Goal: Task Accomplishment & Management: Complete application form

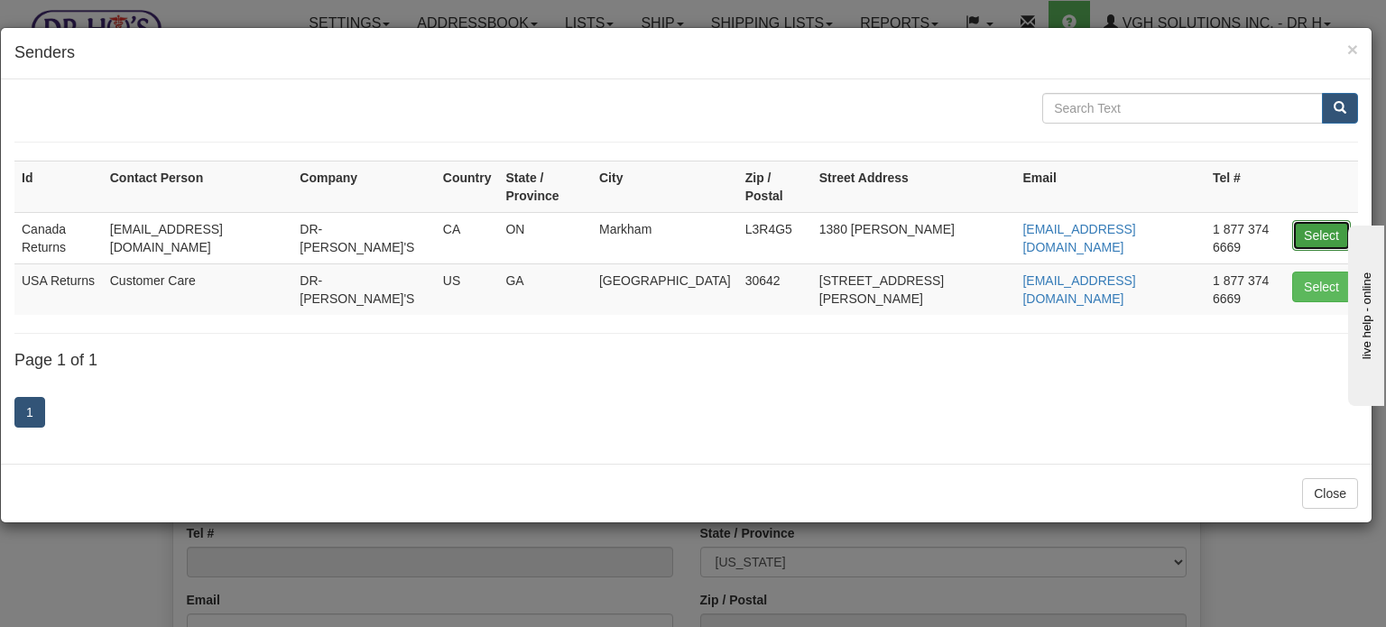
click at [1328, 220] on button "Select" at bounding box center [1321, 235] width 59 height 31
type input "Canada Returns"
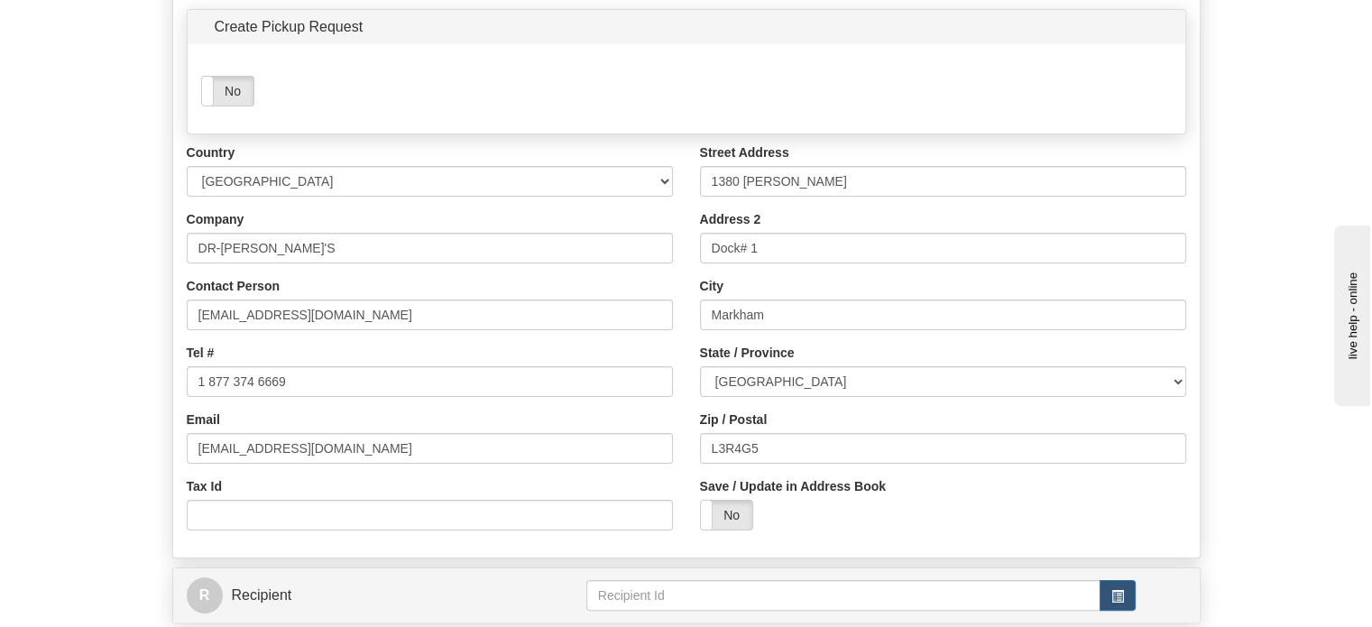
scroll to position [271, 0]
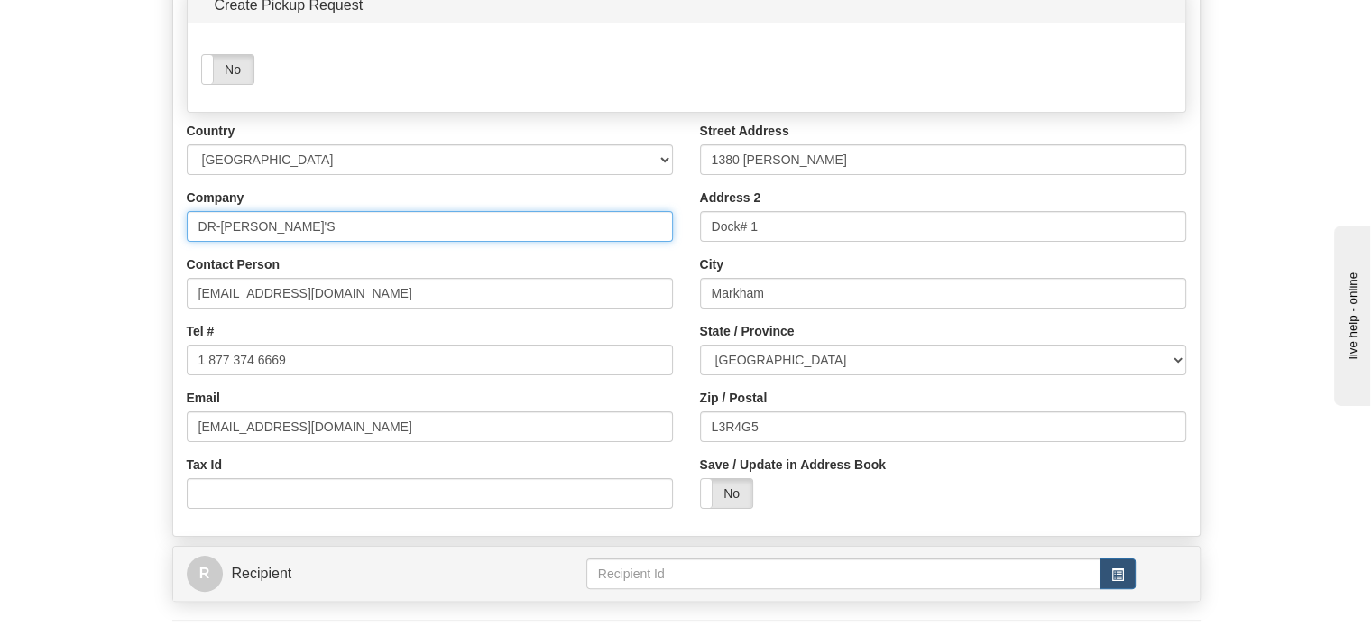
drag, startPoint x: 306, startPoint y: 270, endPoint x: 3, endPoint y: 284, distance: 303.5
click at [3, 284] on div "Toggle navigation Settings Shipping Preferences Fields Preferences New" at bounding box center [686, 244] width 1372 height 1031
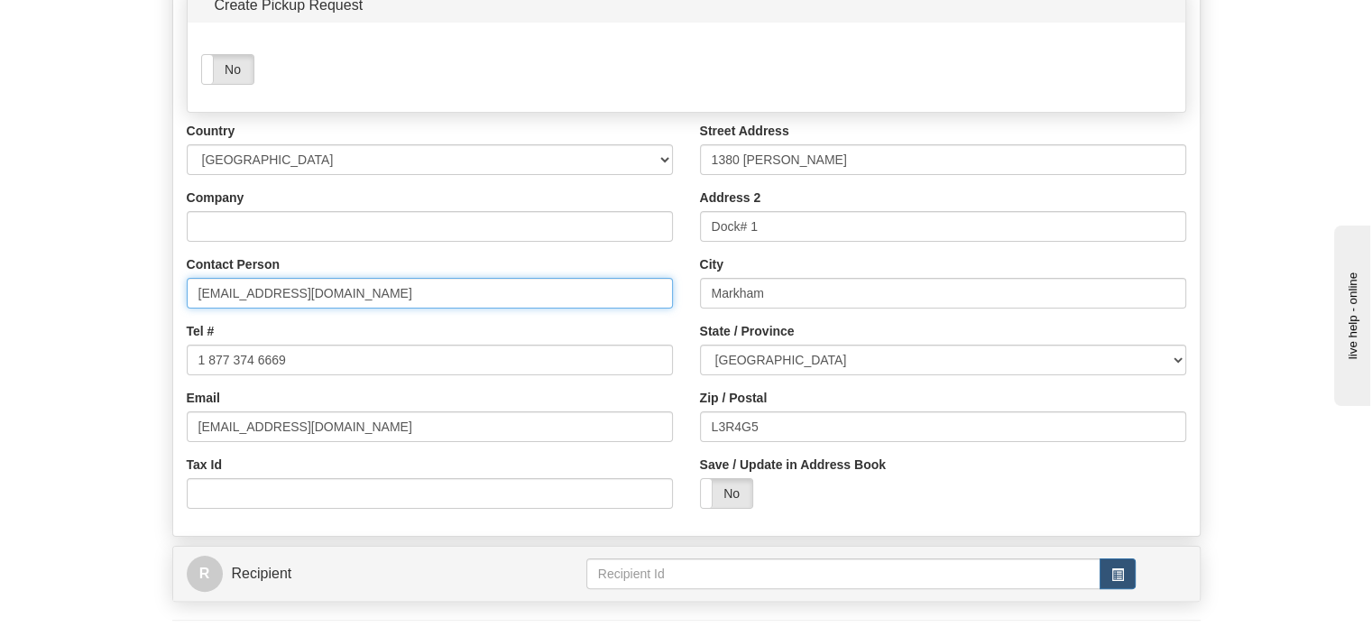
drag, startPoint x: 377, startPoint y: 339, endPoint x: 34, endPoint y: 348, distance: 342.9
click at [60, 348] on form "1 From / To 2 Packages 3 Int Opt 4 Rates S Sender" at bounding box center [686, 284] width 1318 height 953
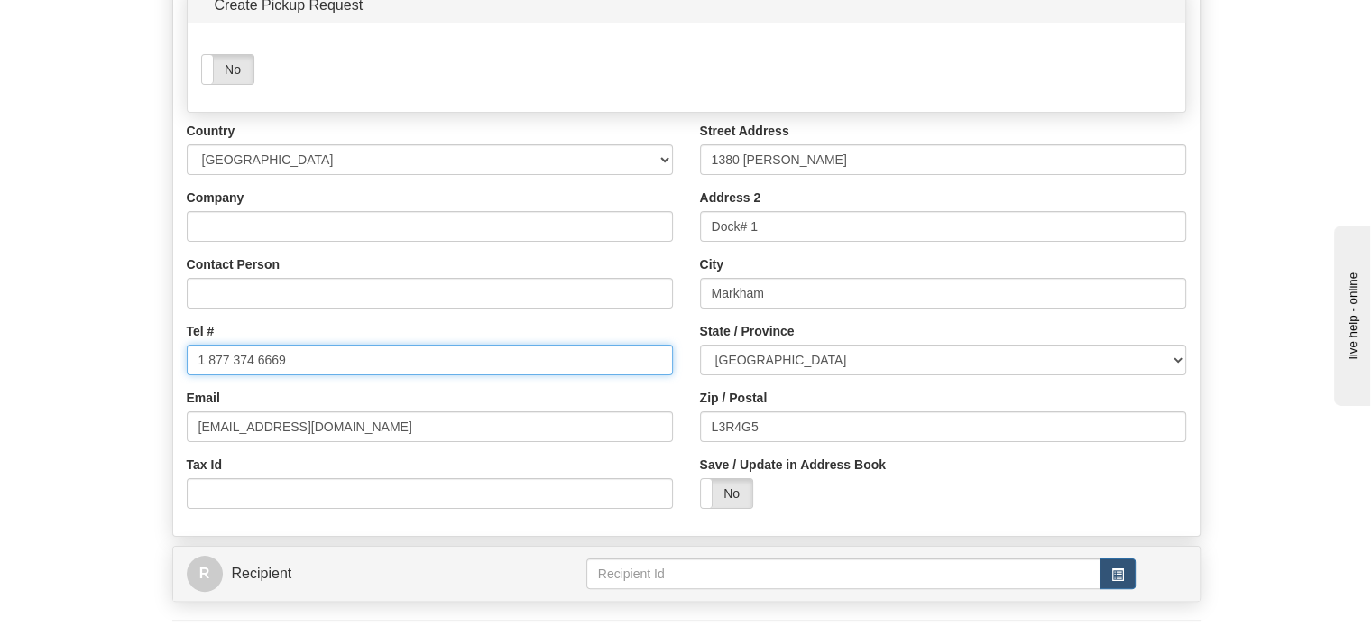
drag, startPoint x: 348, startPoint y: 388, endPoint x: 26, endPoint y: 408, distance: 322.7
click at [99, 408] on form "1 From / To 2 Packages 3 Int Opt 4 Rates S Sender" at bounding box center [686, 284] width 1318 height 953
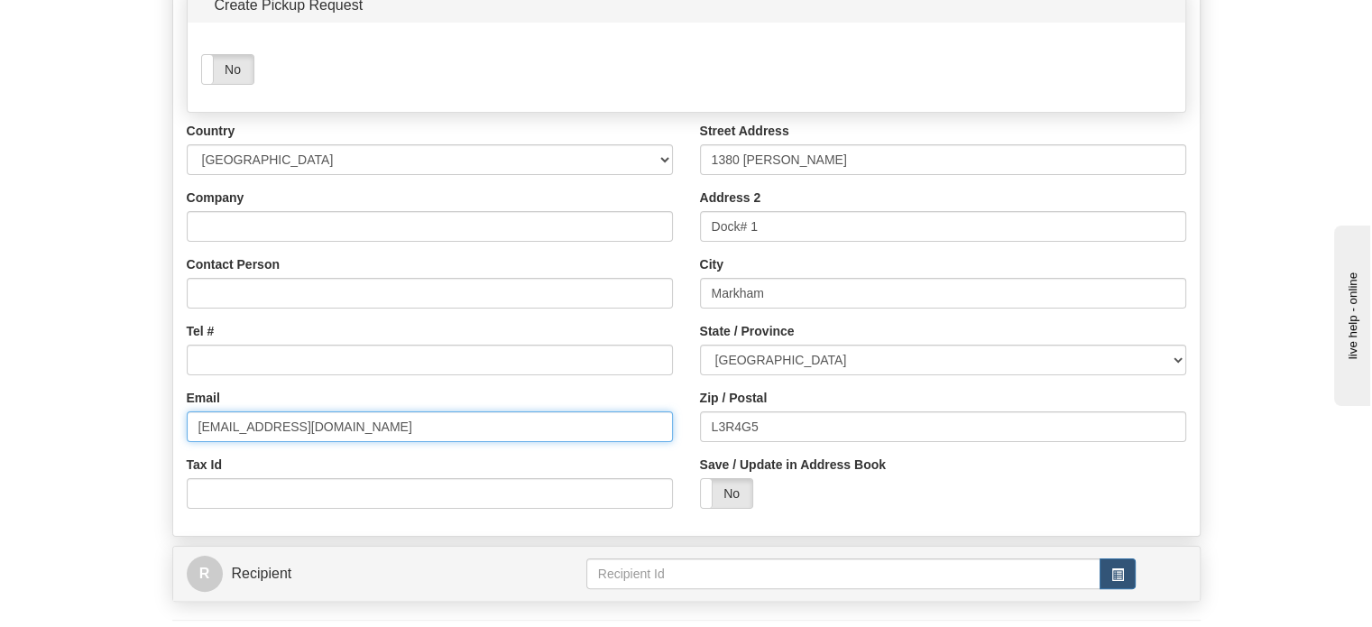
drag, startPoint x: 243, startPoint y: 461, endPoint x: 11, endPoint y: 472, distance: 232.1
click at [0, 472] on div "Toggle navigation Settings Shipping Preferences Fields Preferences New" at bounding box center [686, 244] width 1372 height 1031
type input "[DOMAIN_NAME]"
drag, startPoint x: 269, startPoint y: 470, endPoint x: 79, endPoint y: 470, distance: 189.5
click at [79, 470] on form "1 From / To 2 Packages 3 Int Opt 4 Rates S Sender" at bounding box center [686, 284] width 1318 height 953
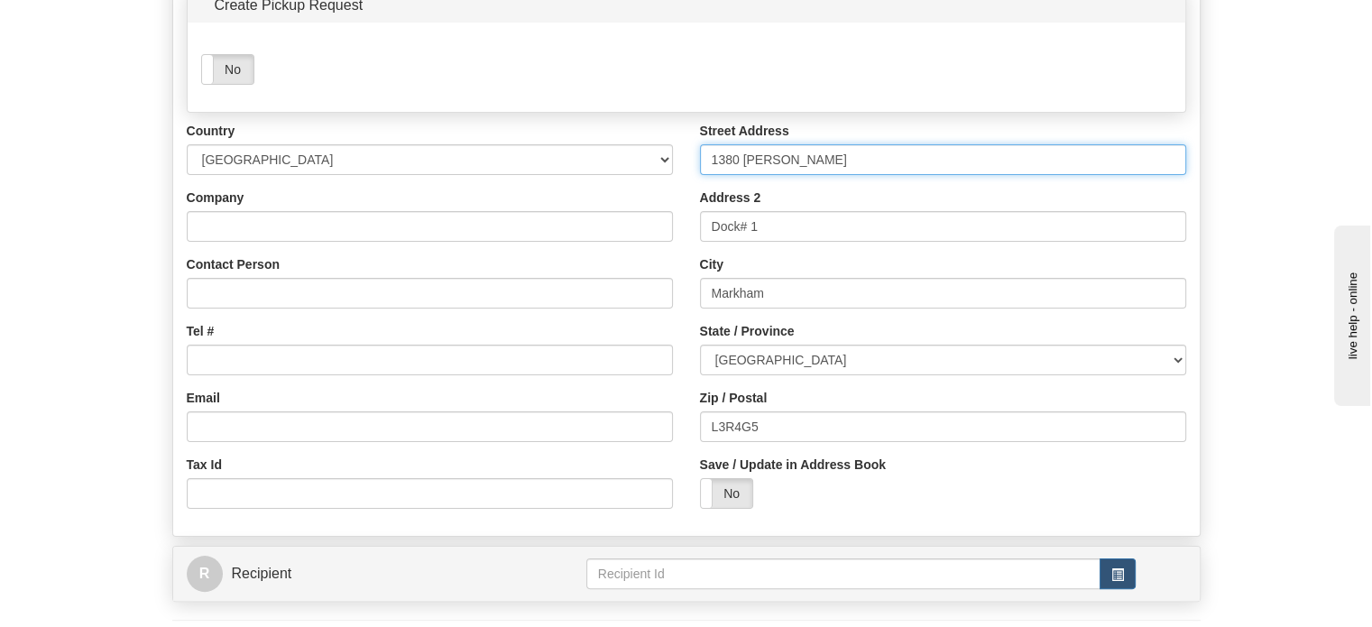
drag, startPoint x: 857, startPoint y: 195, endPoint x: 530, endPoint y: 217, distance: 327.3
click at [582, 217] on div "Country [GEOGRAPHIC_DATA] [GEOGRAPHIC_DATA] [GEOGRAPHIC_DATA] [GEOGRAPHIC_DATA]…" at bounding box center [686, 322] width 1027 height 401
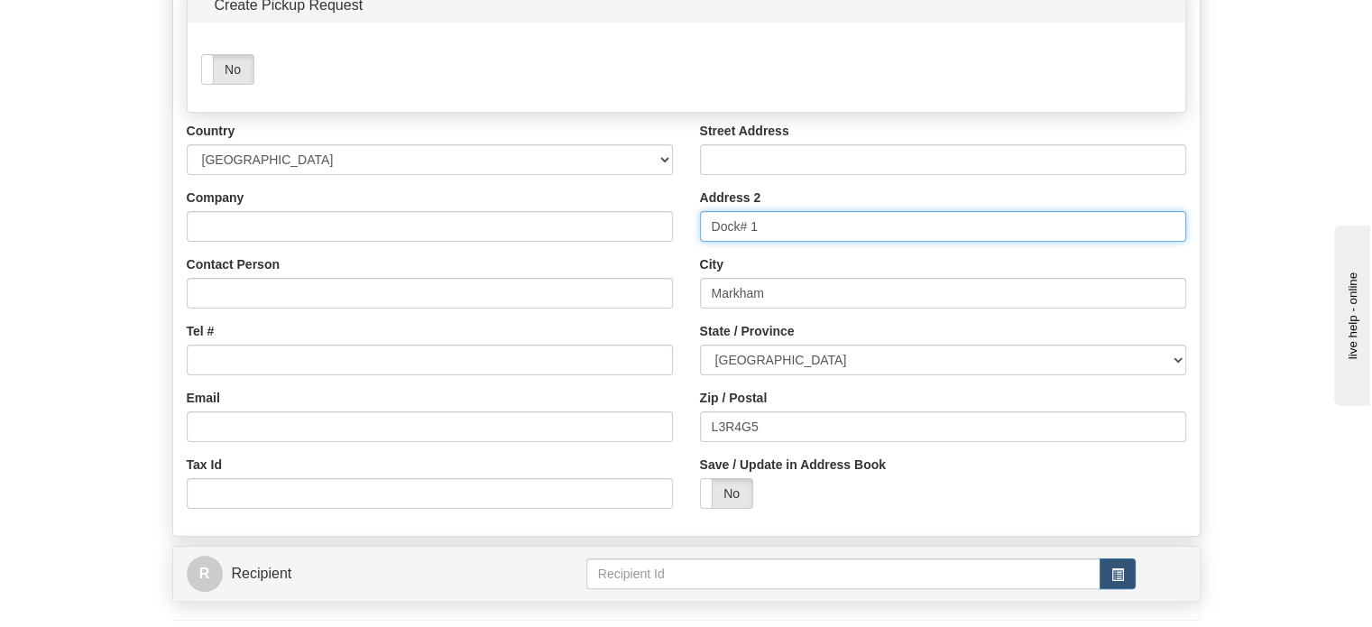
drag, startPoint x: 795, startPoint y: 279, endPoint x: 541, endPoint y: 306, distance: 254.9
click at [554, 302] on div "Country [GEOGRAPHIC_DATA] [GEOGRAPHIC_DATA] [GEOGRAPHIC_DATA] [GEOGRAPHIC_DATA]…" at bounding box center [686, 322] width 1027 height 401
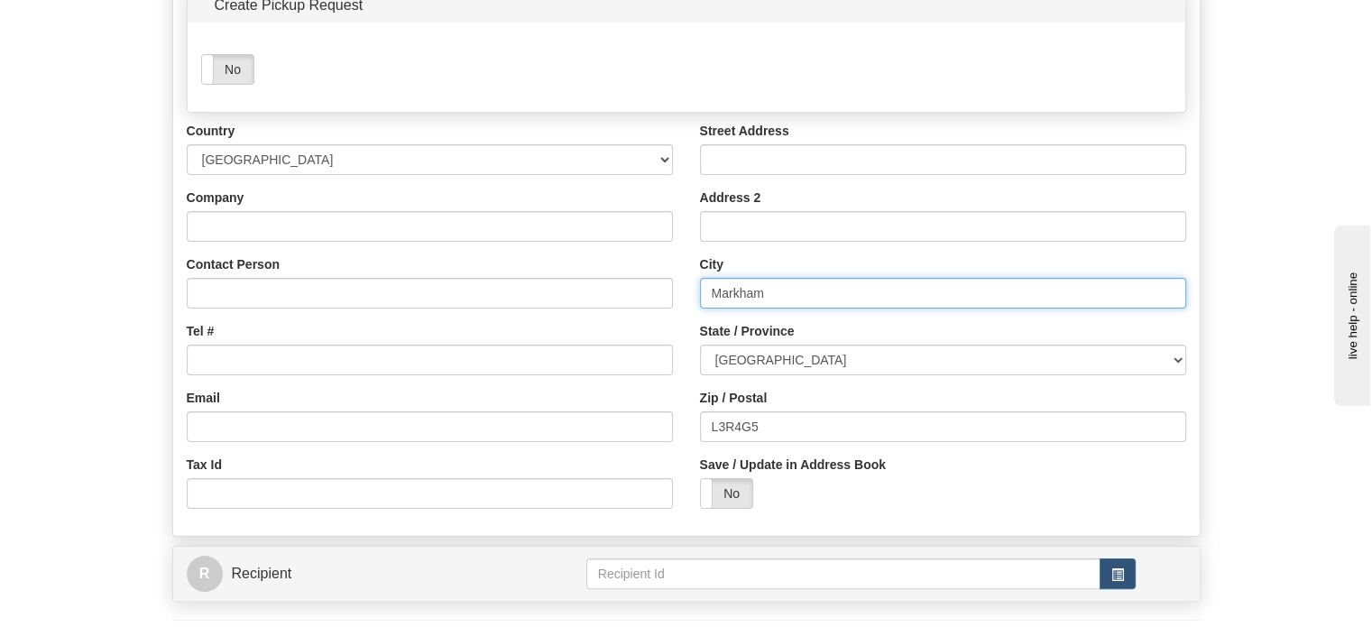
drag, startPoint x: 817, startPoint y: 331, endPoint x: 632, endPoint y: 359, distance: 187.0
click at [646, 357] on div "Country [GEOGRAPHIC_DATA] [GEOGRAPHIC_DATA] [GEOGRAPHIC_DATA] [GEOGRAPHIC_DATA]…" at bounding box center [686, 322] width 1027 height 401
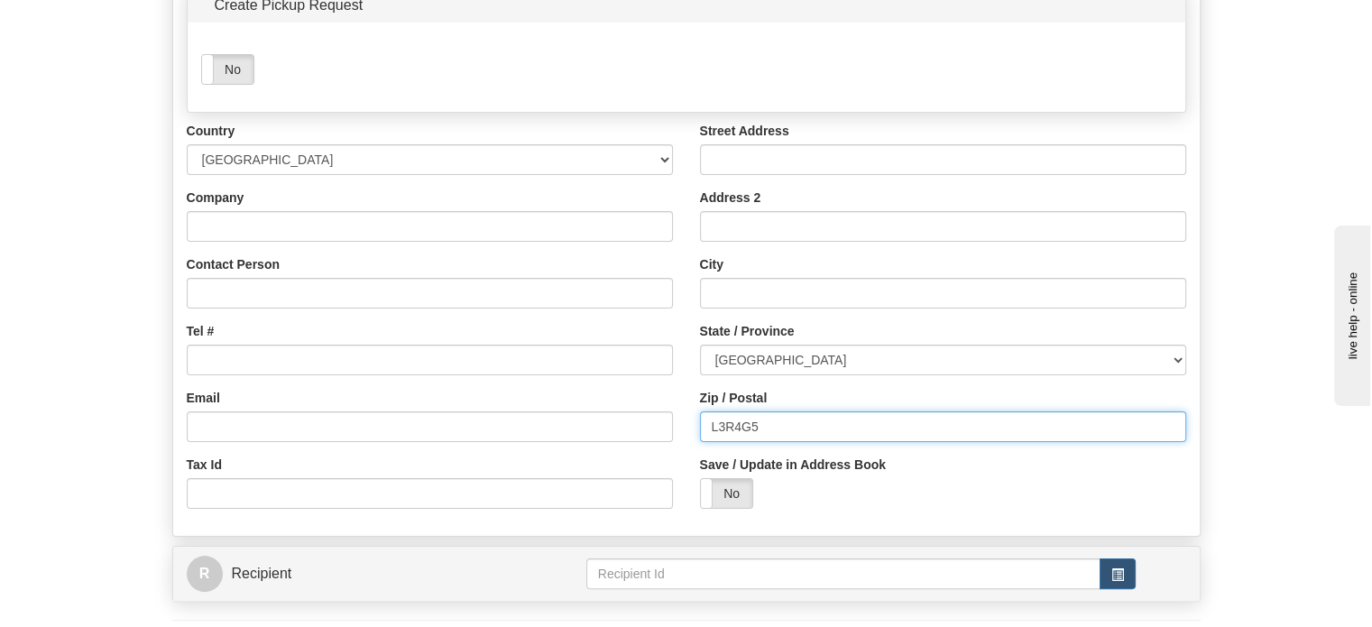
drag, startPoint x: 647, startPoint y: 483, endPoint x: 430, endPoint y: 483, distance: 216.5
click at [510, 483] on div "Country [GEOGRAPHIC_DATA] [GEOGRAPHIC_DATA] [GEOGRAPHIC_DATA] [GEOGRAPHIC_DATA]…" at bounding box center [686, 322] width 1027 height 401
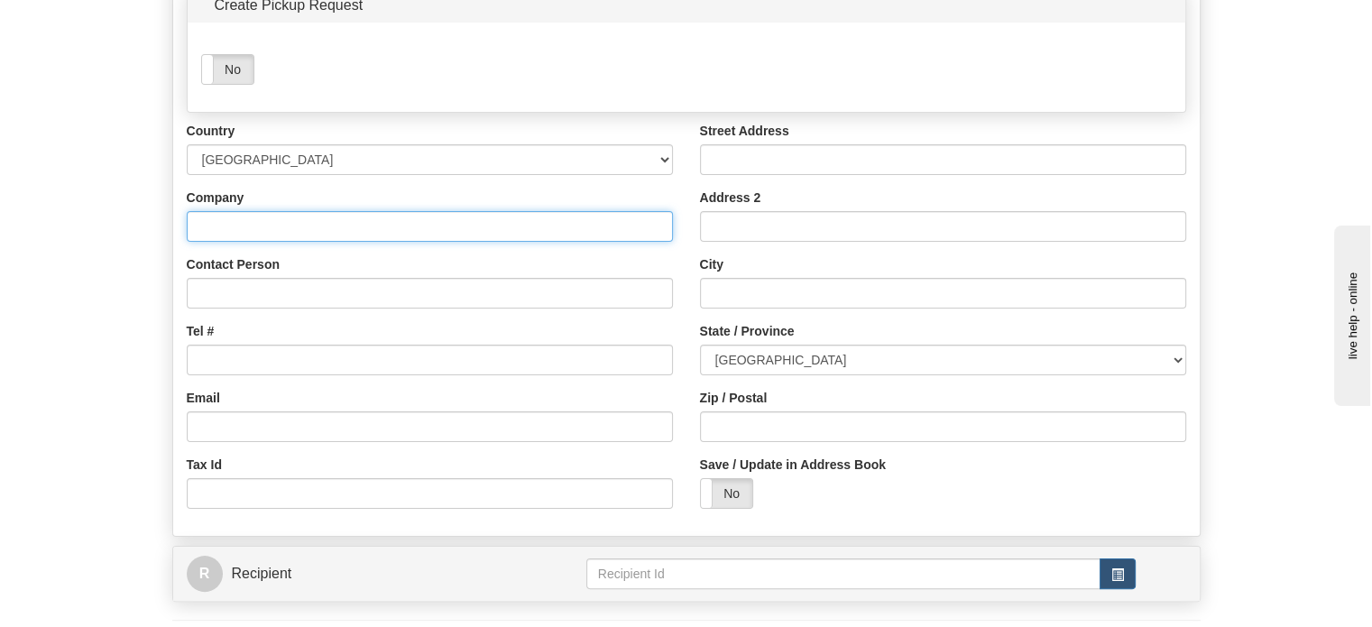
click at [230, 242] on input "Company" at bounding box center [430, 226] width 486 height 31
paste input "[PERSON_NAME]"
type input "[PERSON_NAME]"
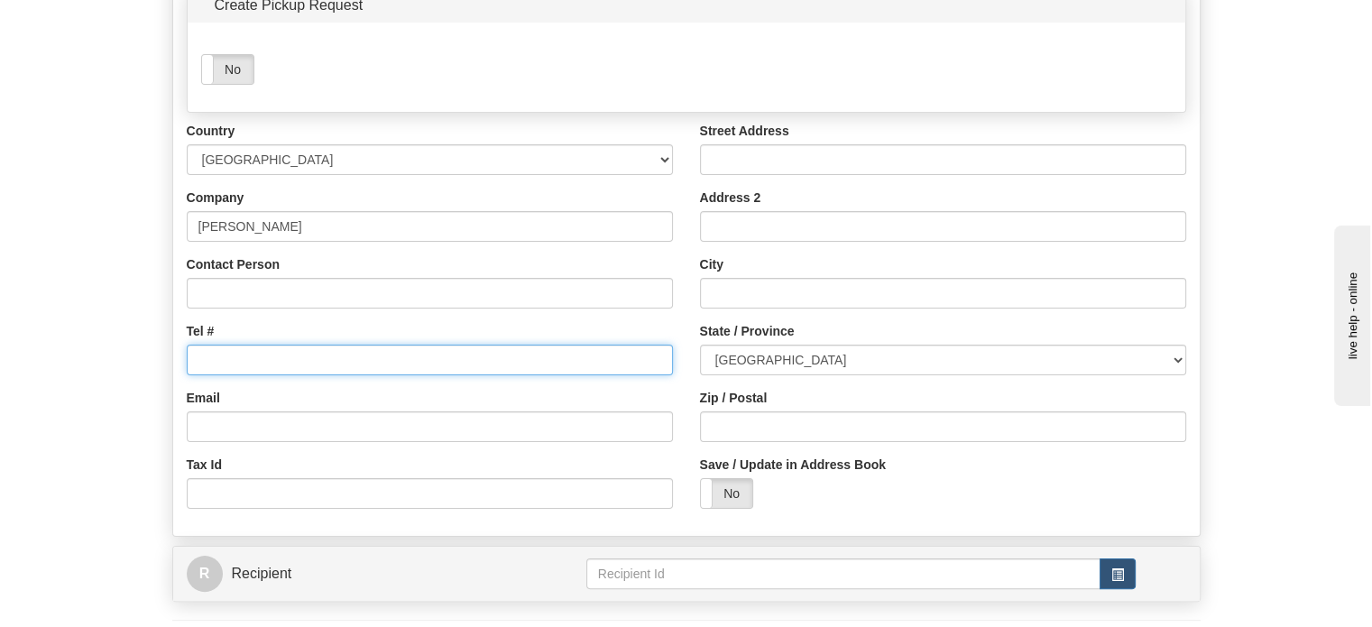
click at [219, 375] on input "Tel #" at bounding box center [430, 360] width 486 height 31
paste input "2045864661"
type input "2045864661"
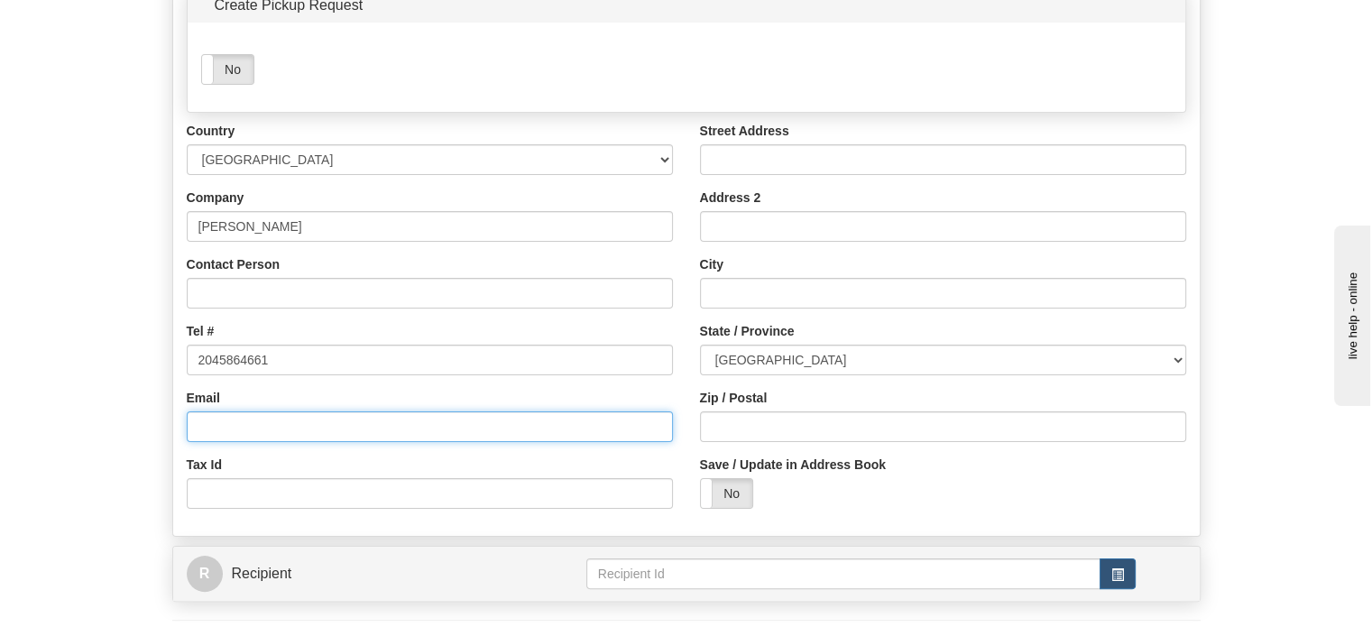
click at [207, 442] on input "Email" at bounding box center [430, 426] width 486 height 31
paste input "[EMAIL_ADDRESS][DOMAIN_NAME]"
type input "[EMAIL_ADDRESS][DOMAIN_NAME]"
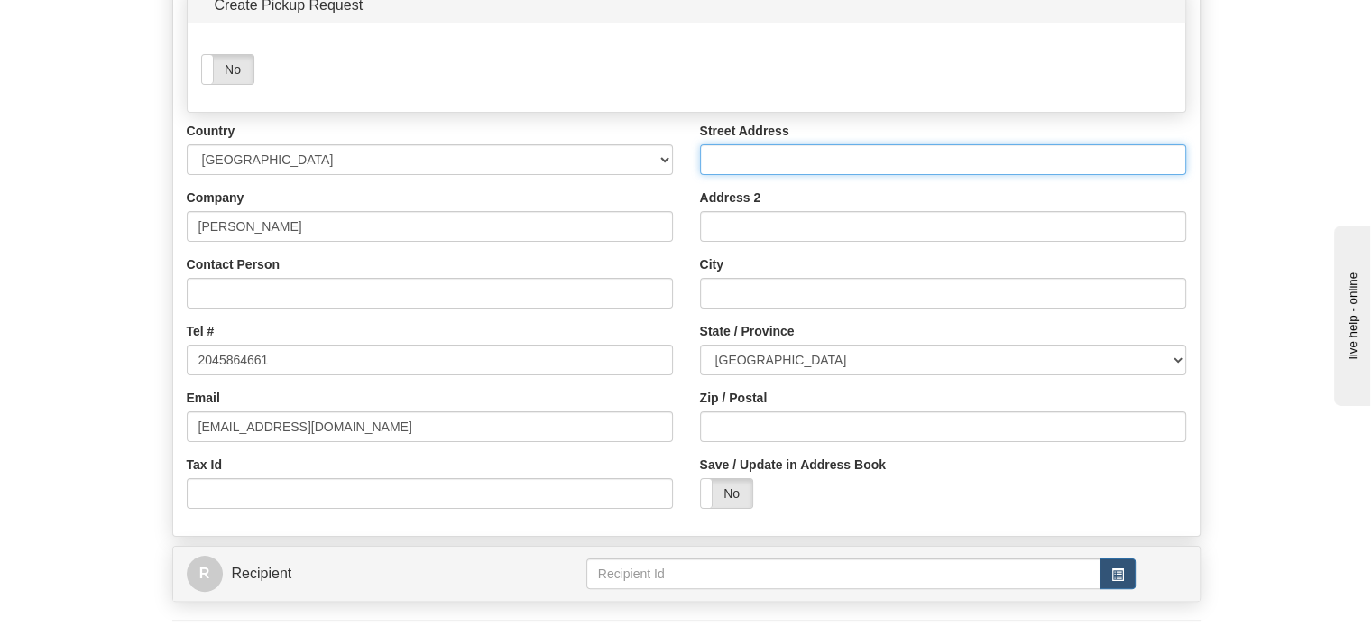
click at [747, 175] on input "Street Address" at bounding box center [943, 159] width 486 height 31
paste input "[STREET_ADDRESS][PERSON_NAME]"
type input "[STREET_ADDRESS][PERSON_NAME]"
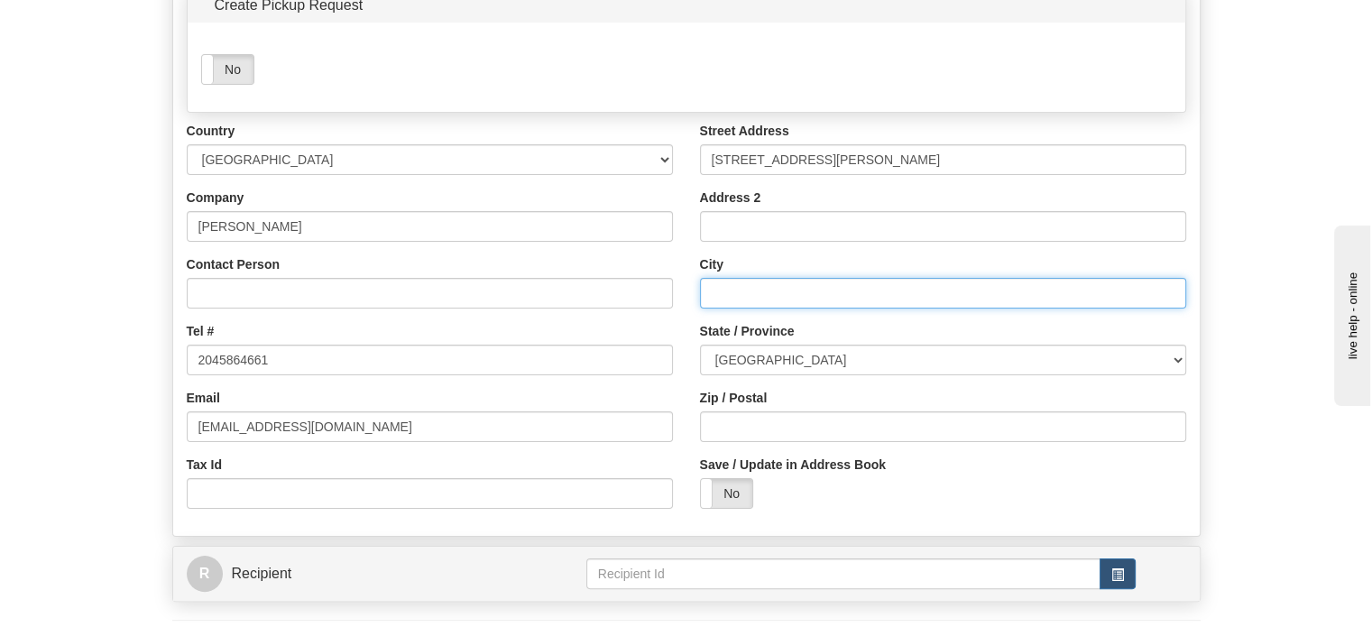
click at [713, 309] on input "City" at bounding box center [943, 293] width 486 height 31
paste input "[GEOGRAPHIC_DATA]"
type input "[GEOGRAPHIC_DATA]"
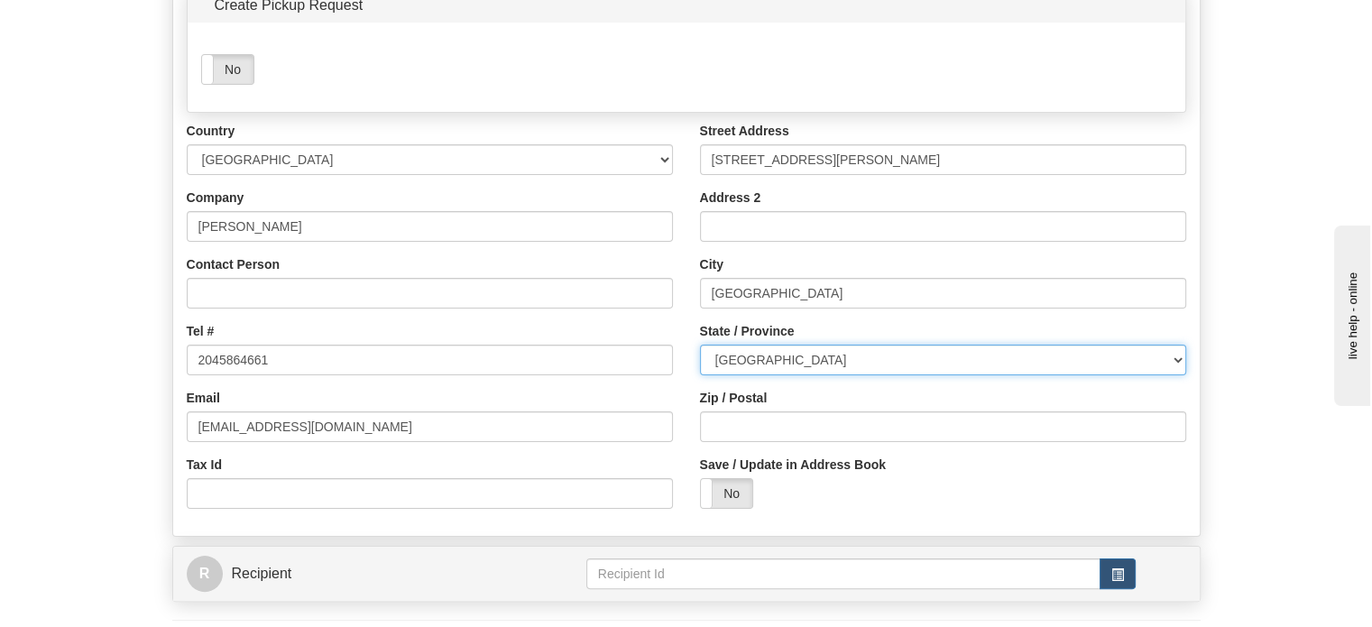
click at [803, 375] on select "[GEOGRAPHIC_DATA] [GEOGRAPHIC_DATA] [GEOGRAPHIC_DATA] [GEOGRAPHIC_DATA] [GEOGRA…" at bounding box center [943, 360] width 486 height 31
select select "MB"
click at [700, 375] on select "[GEOGRAPHIC_DATA] [GEOGRAPHIC_DATA] [GEOGRAPHIC_DATA] [GEOGRAPHIC_DATA] [GEOGRA…" at bounding box center [943, 360] width 486 height 31
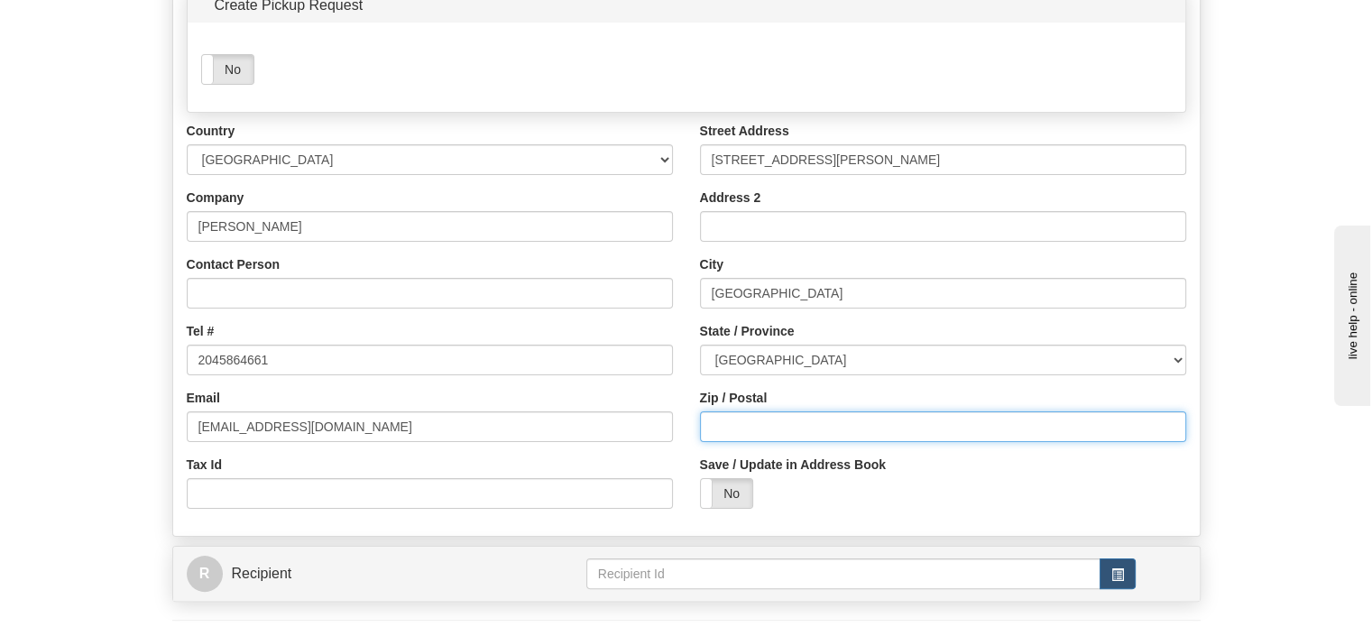
click at [815, 442] on input "Zip / Postal" at bounding box center [943, 426] width 486 height 31
paste input "R2X1K6"
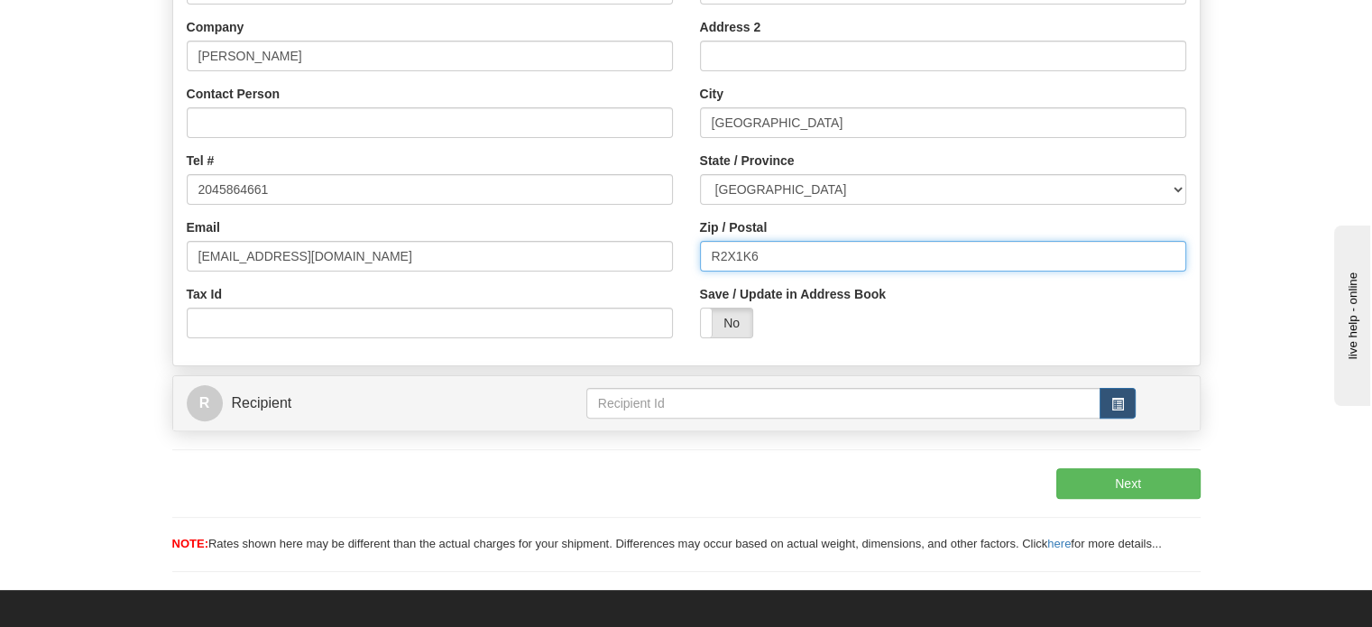
scroll to position [451, 0]
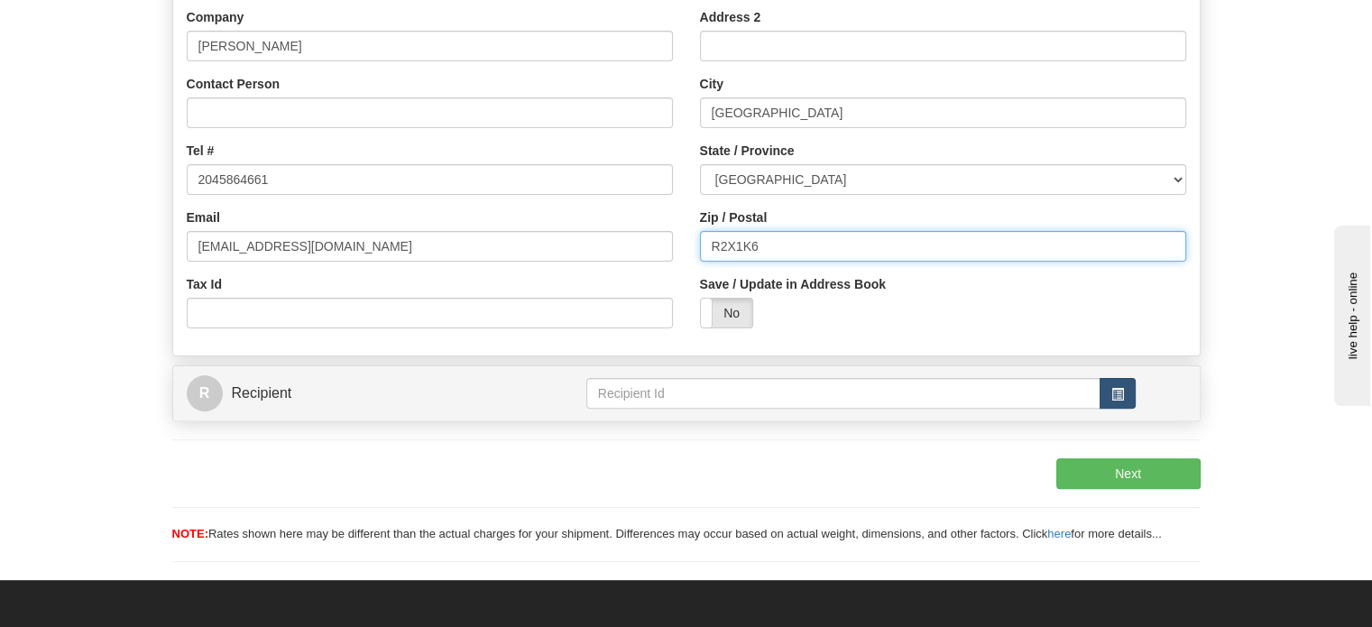
type input "R2X1K6"
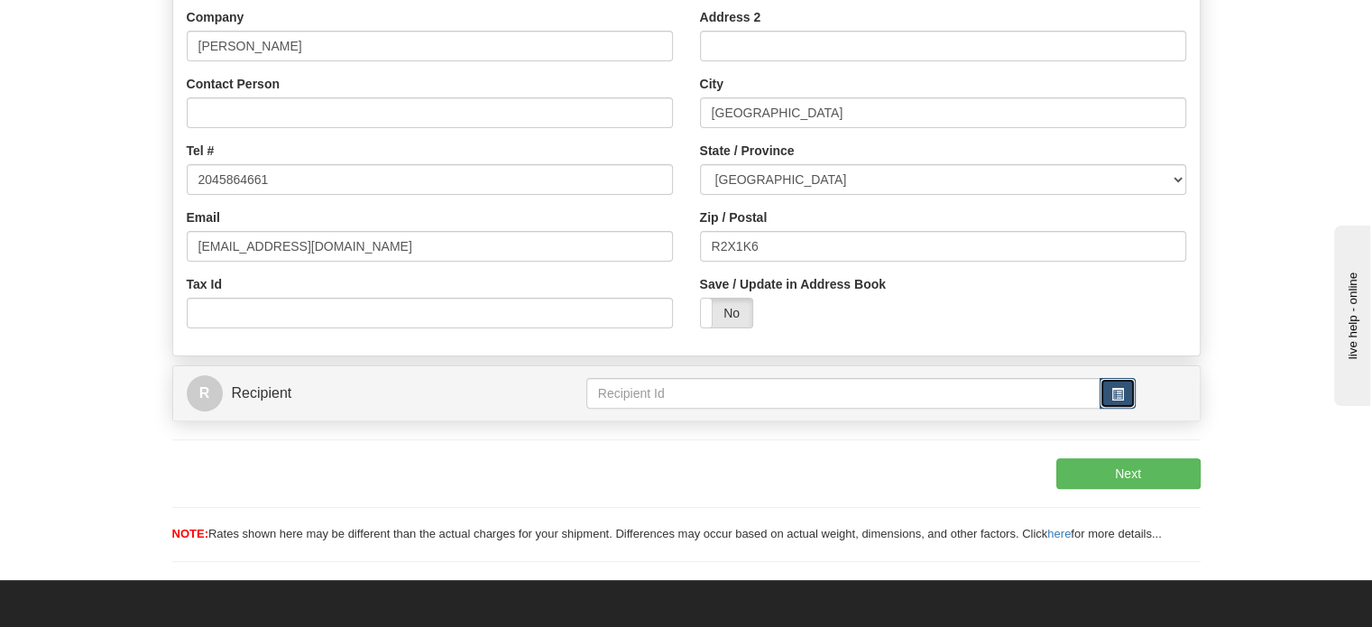
click at [1129, 409] on button "button" at bounding box center [1118, 393] width 36 height 31
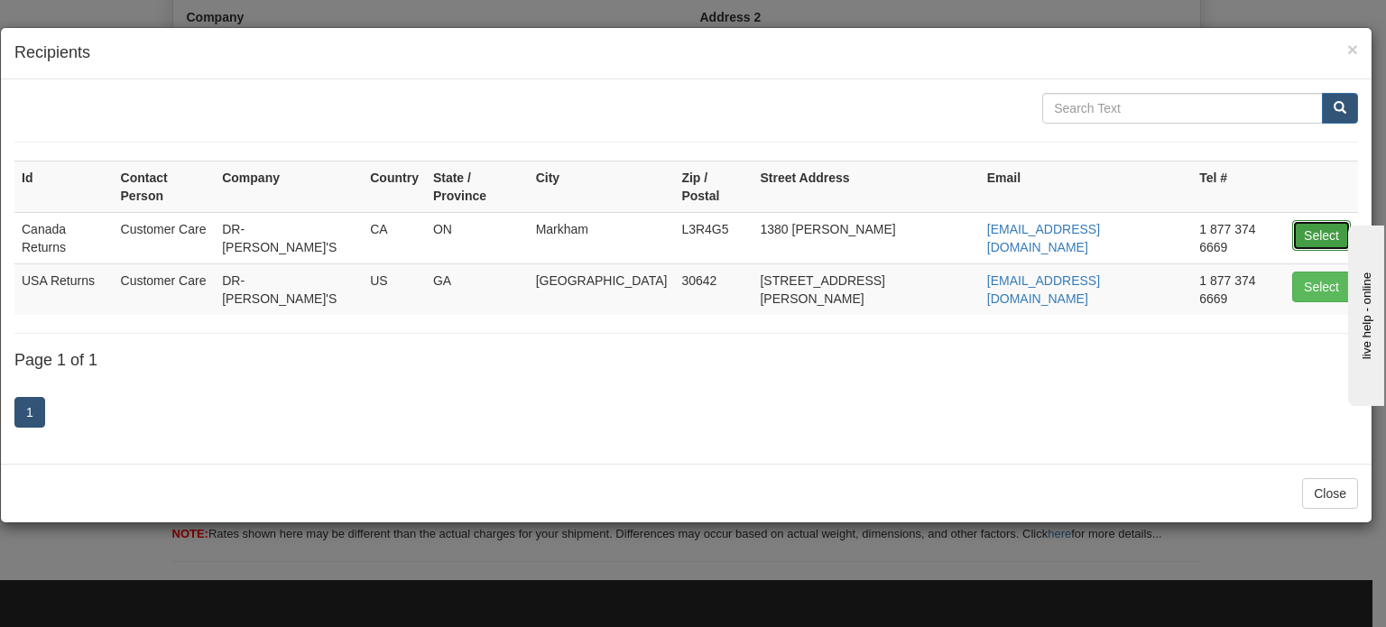
click at [1317, 220] on button "Select" at bounding box center [1321, 235] width 59 height 31
type input "Canada Returns"
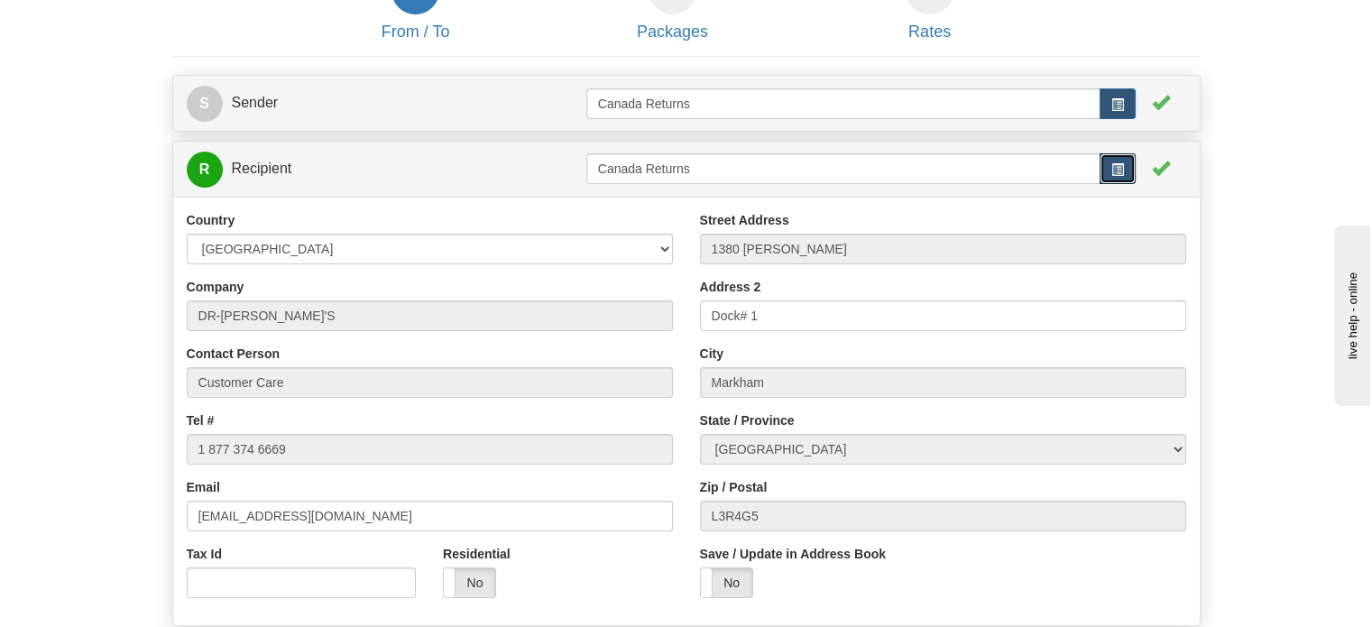
scroll to position [0, 0]
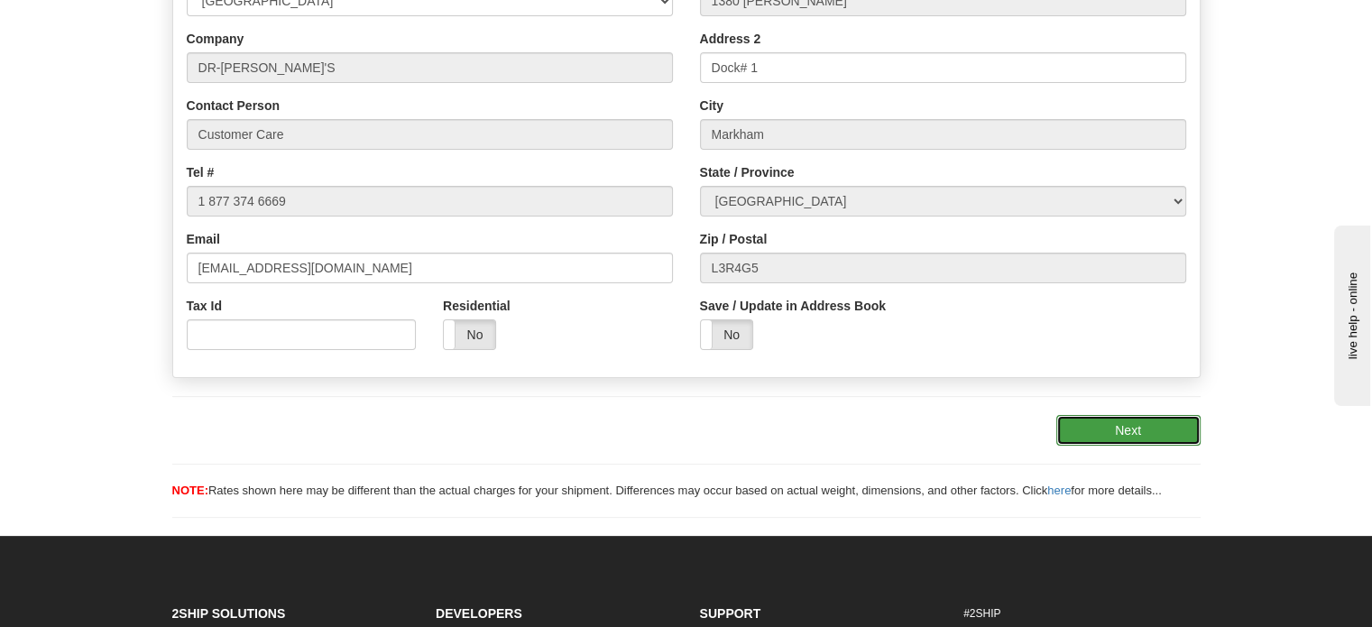
click at [1184, 446] on button "Next" at bounding box center [1128, 430] width 144 height 31
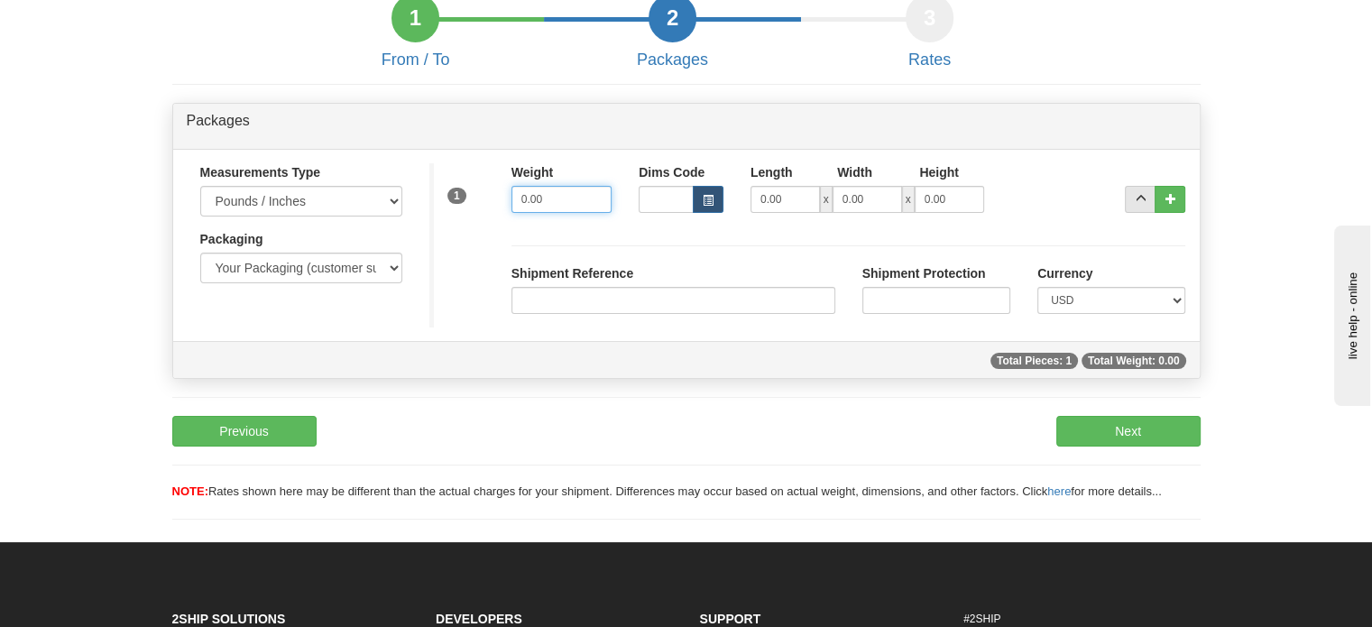
drag, startPoint x: 567, startPoint y: 237, endPoint x: 364, endPoint y: 233, distance: 202.1
click at [450, 227] on div "1 Weight 0.00 Dims Code x" at bounding box center [814, 195] width 770 height 64
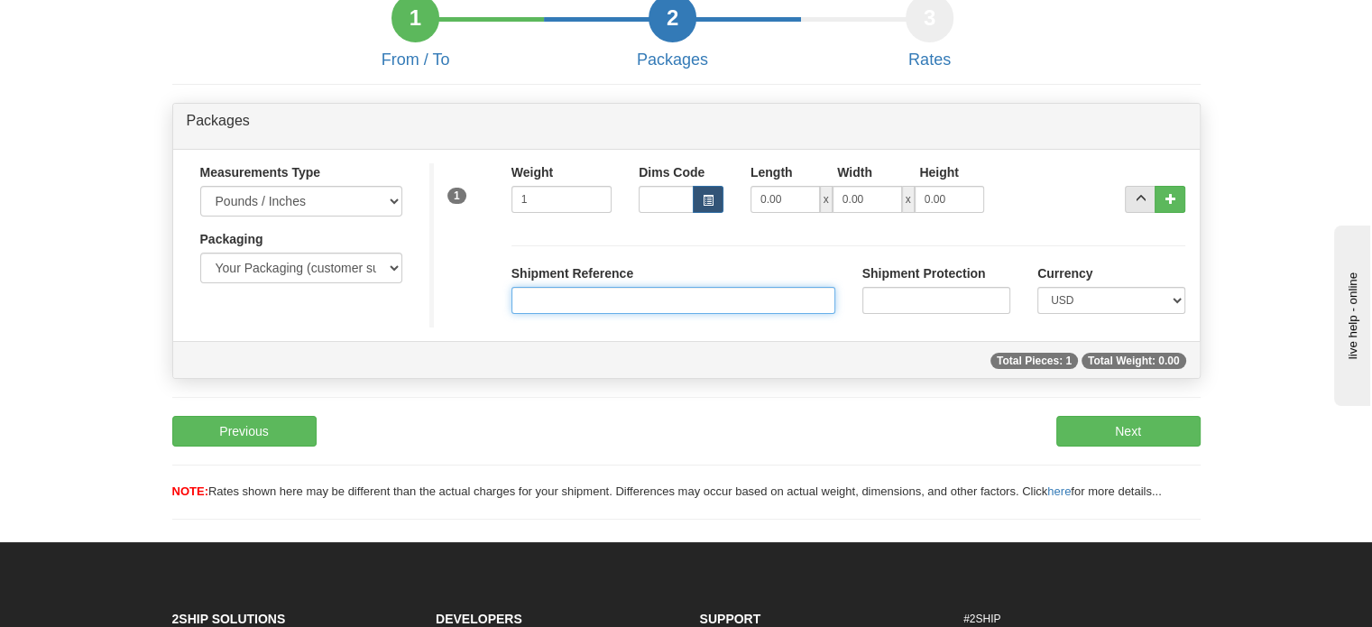
type input "1.00"
click at [601, 314] on input "Shipment Reference" at bounding box center [674, 300] width 324 height 27
paste input "CU21462410"
type input "CU21462410"
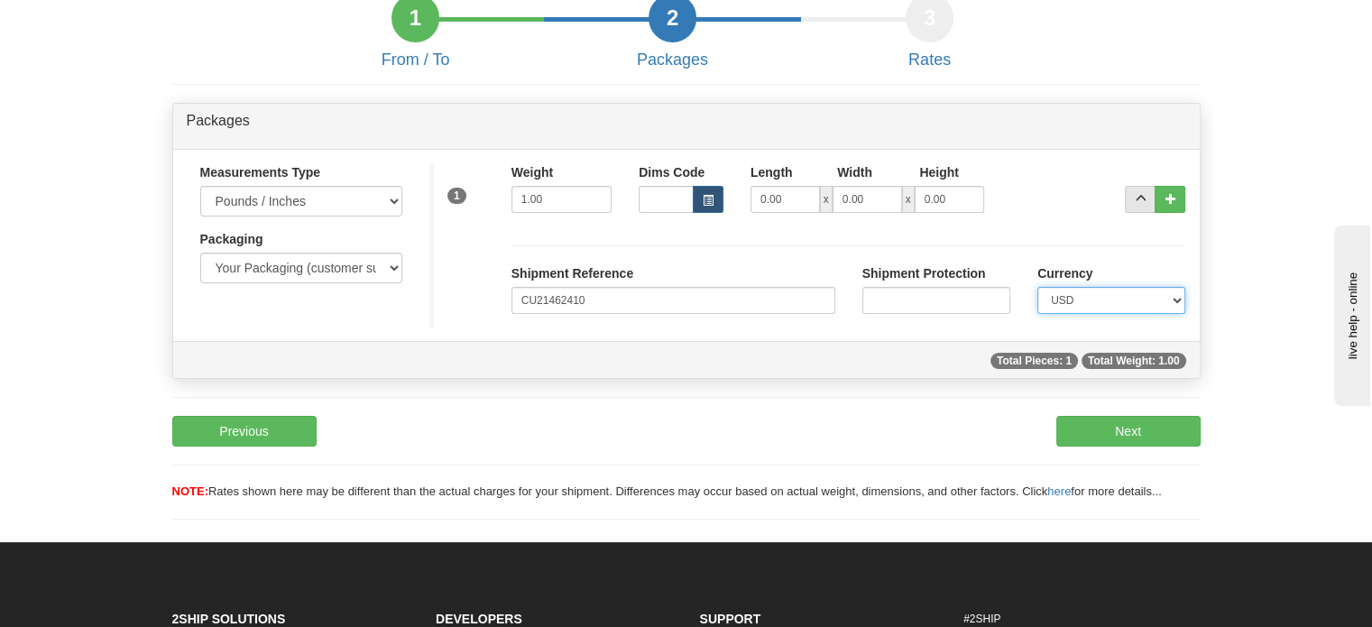
click at [1136, 314] on select "CAD USD EUR ZAR [PERSON_NAME] ARN AUD AUS AWG BBD BFR BGN BHD BMD BND BRC BRL C…" at bounding box center [1111, 300] width 148 height 27
select select "0"
click at [1037, 314] on select "CAD USD EUR ZAR [PERSON_NAME] ARN AUD AUS AWG BBD BFR BGN BHD BMD BND BRC BRL C…" at bounding box center [1111, 300] width 148 height 27
click at [1132, 447] on button "Next" at bounding box center [1128, 431] width 144 height 31
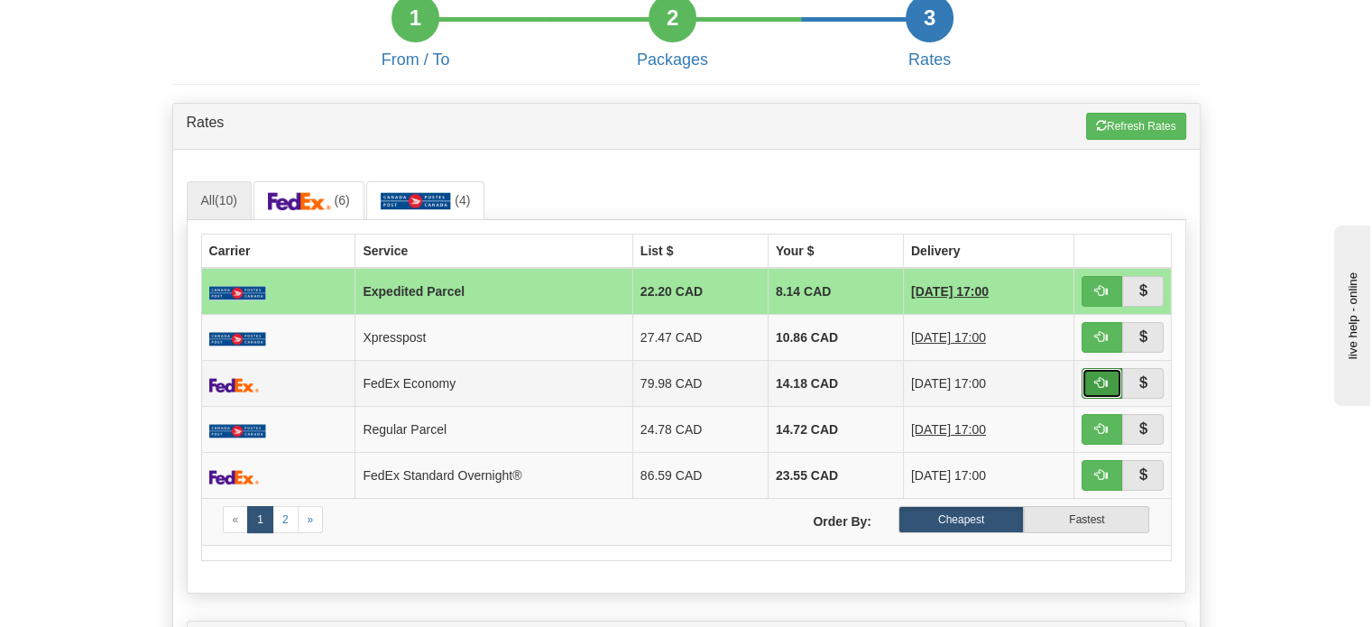
click at [1097, 389] on span "button" at bounding box center [1101, 382] width 13 height 13
type input "20"
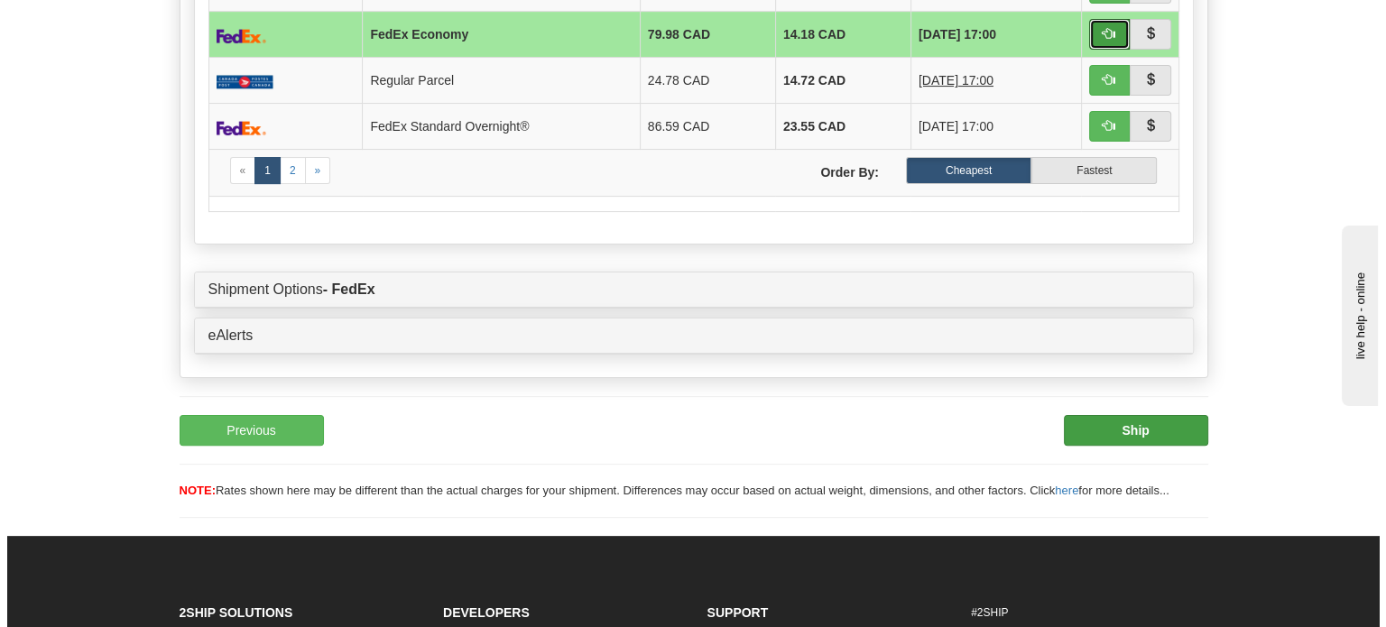
scroll to position [446, 0]
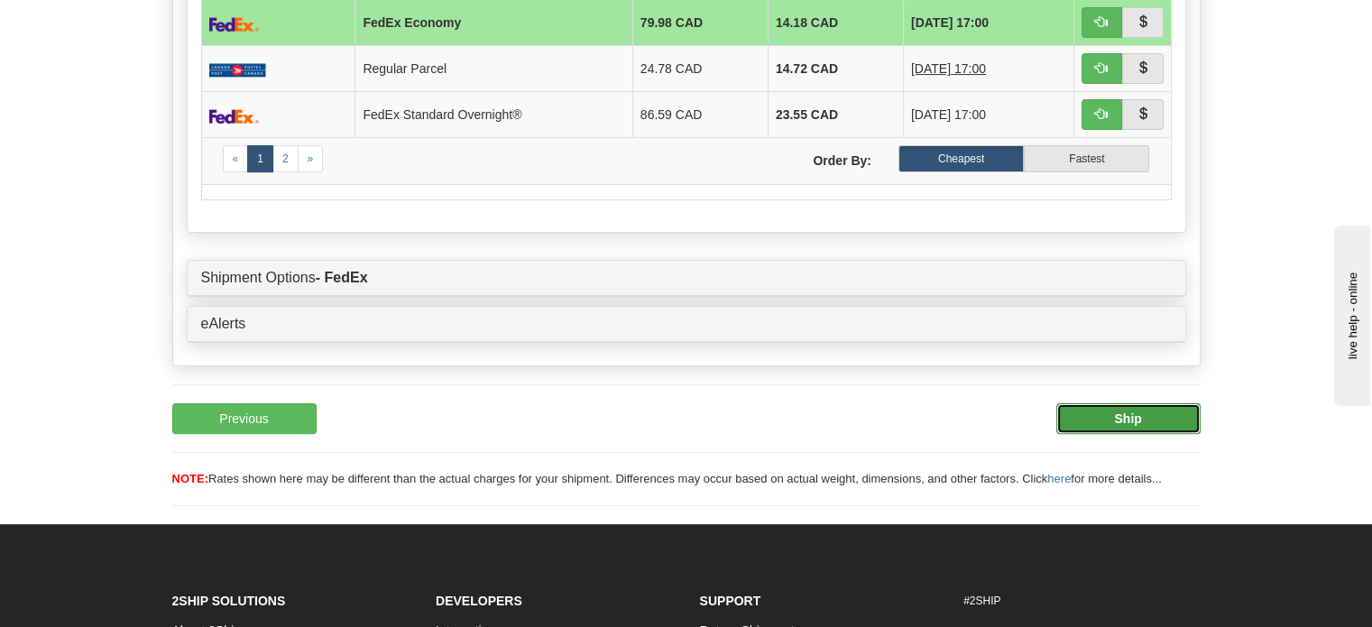
click at [1132, 426] on b "Ship" at bounding box center [1127, 418] width 27 height 14
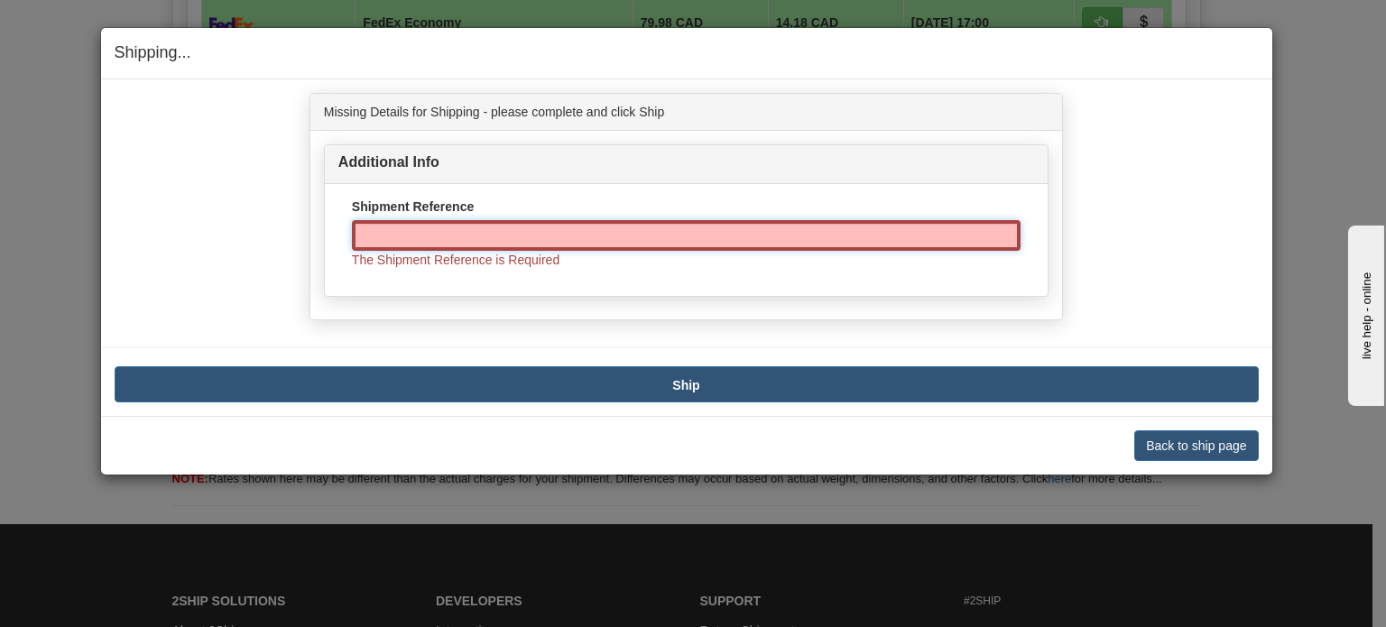
click at [604, 229] on input "Shipment Reference" at bounding box center [686, 235] width 668 height 31
paste input "CU21462410"
type input "CU21462410"
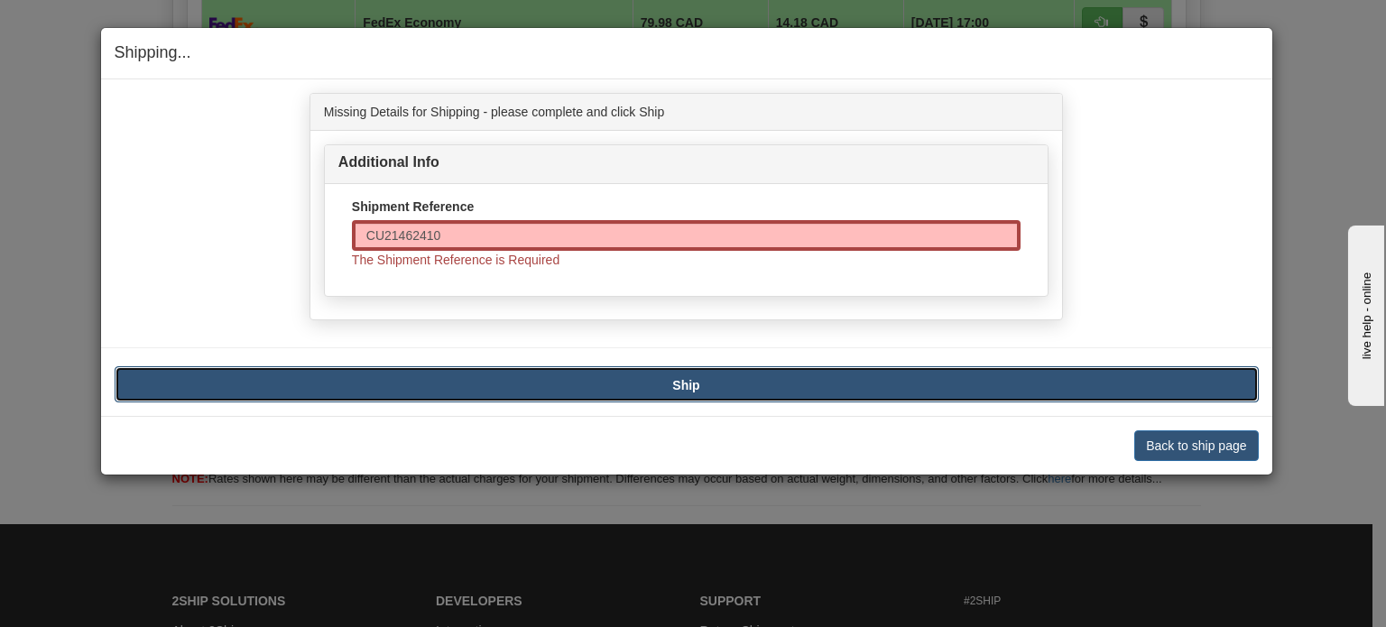
click at [698, 388] on b "Ship" at bounding box center [685, 385] width 27 height 14
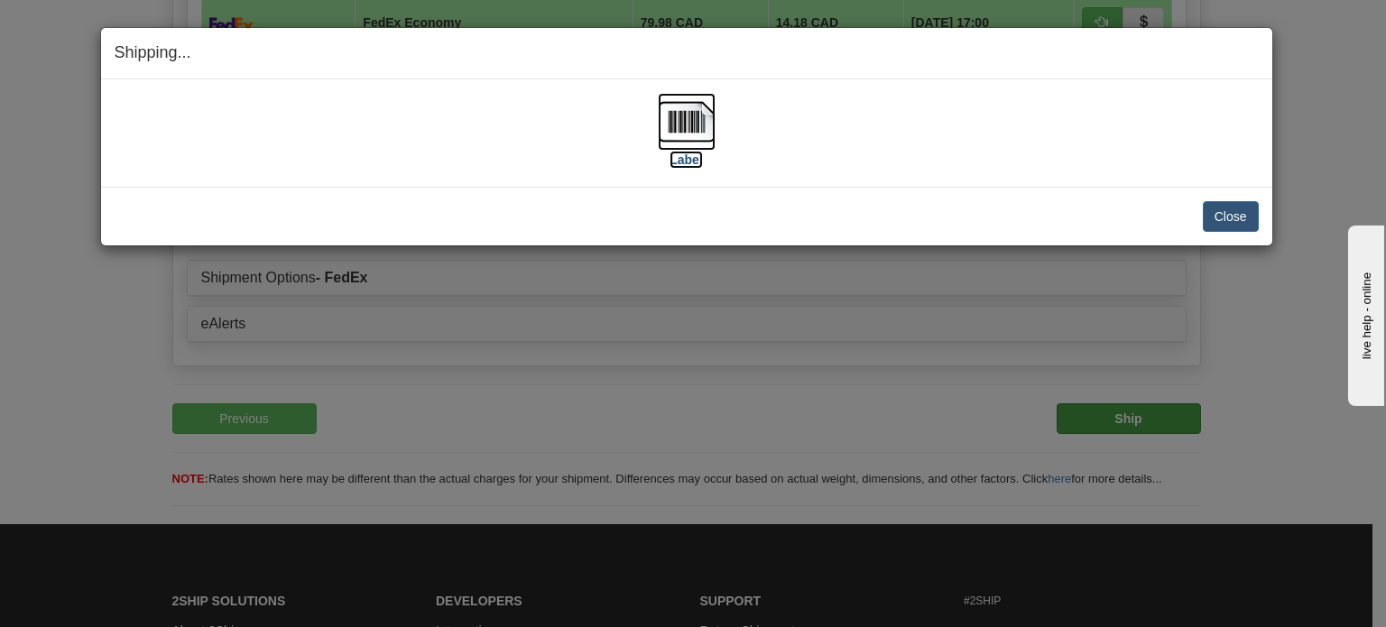
click at [714, 135] on img at bounding box center [687, 122] width 58 height 58
click at [1240, 215] on button "Close" at bounding box center [1231, 216] width 56 height 31
